Goal: Complete application form: Complete application form

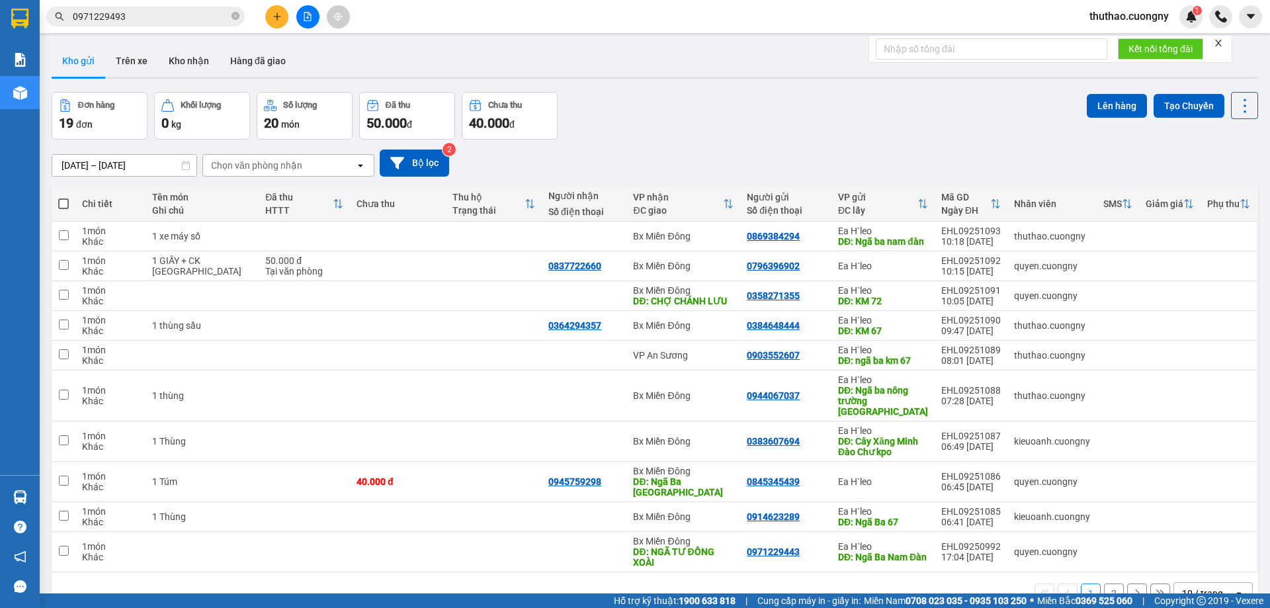
click at [266, 19] on button at bounding box center [276, 16] width 23 height 23
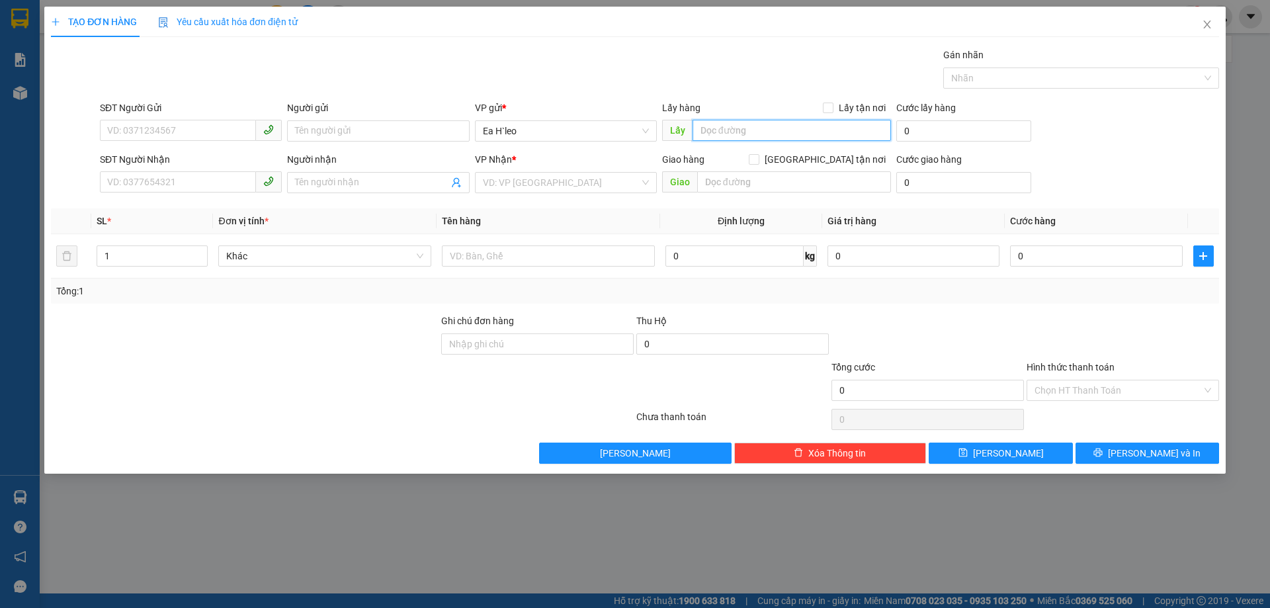
click at [781, 135] on input "text" at bounding box center [791, 130] width 198 height 21
type input "km 65"
click at [517, 177] on input "search" at bounding box center [561, 183] width 157 height 20
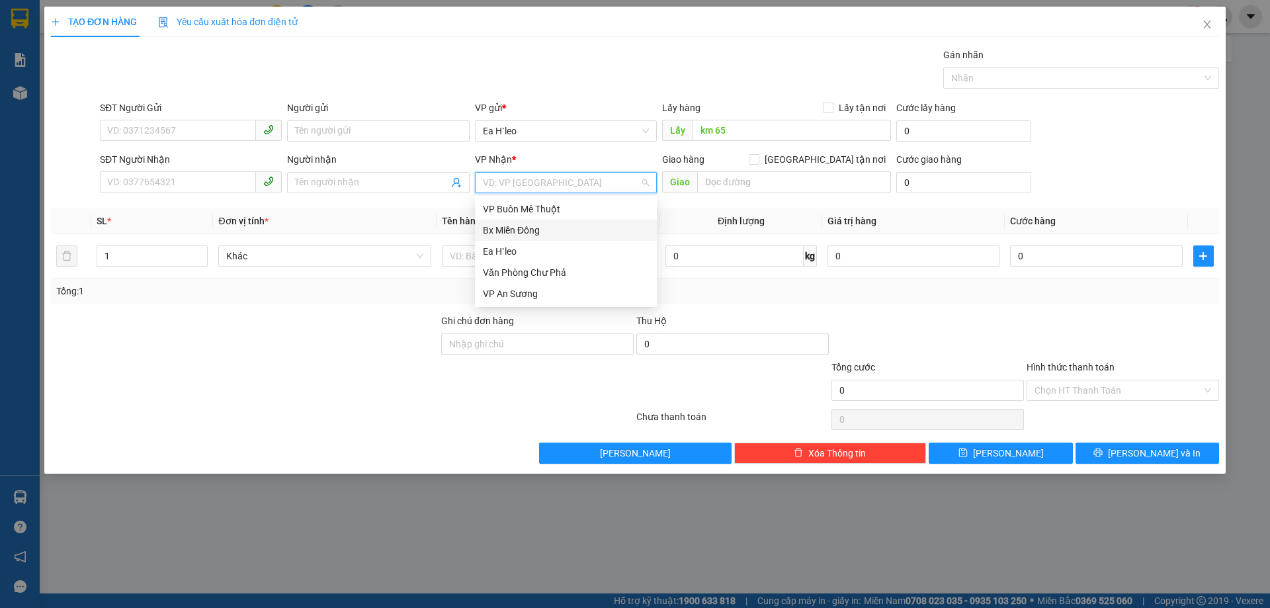
click at [534, 233] on div "Bx Miền Đông" at bounding box center [566, 230] width 166 height 15
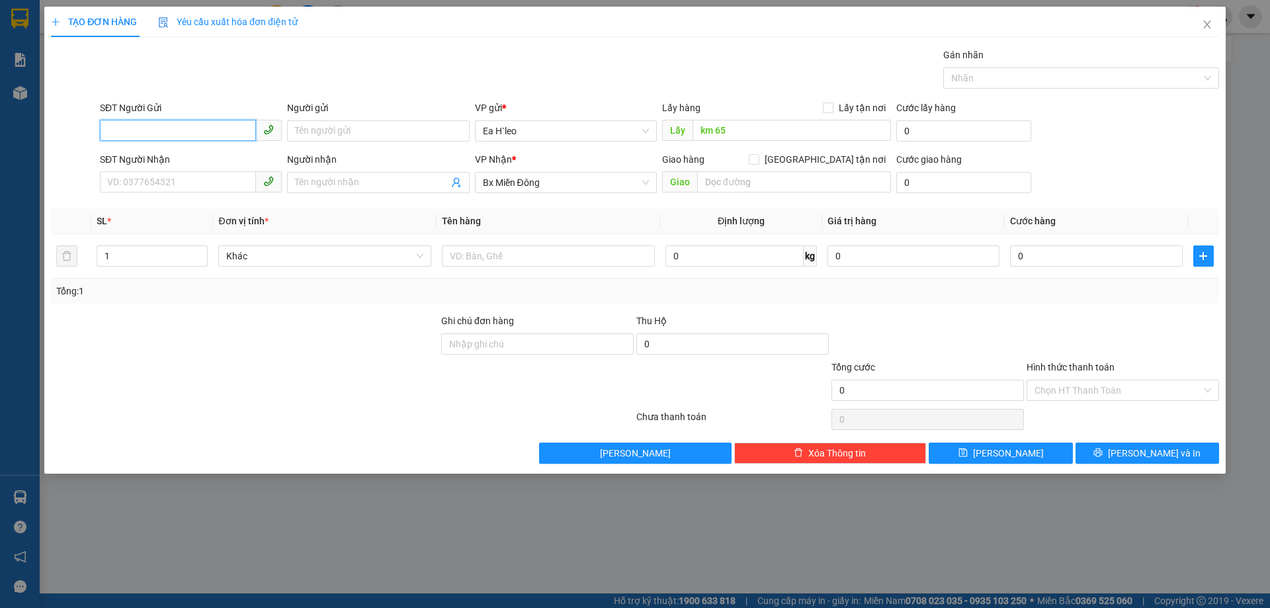
click at [209, 124] on input "SĐT Người Gửi" at bounding box center [178, 130] width 156 height 21
type input "0902652662"
click at [999, 448] on button "[PERSON_NAME]" at bounding box center [1001, 452] width 144 height 21
